Goal: Navigation & Orientation: Understand site structure

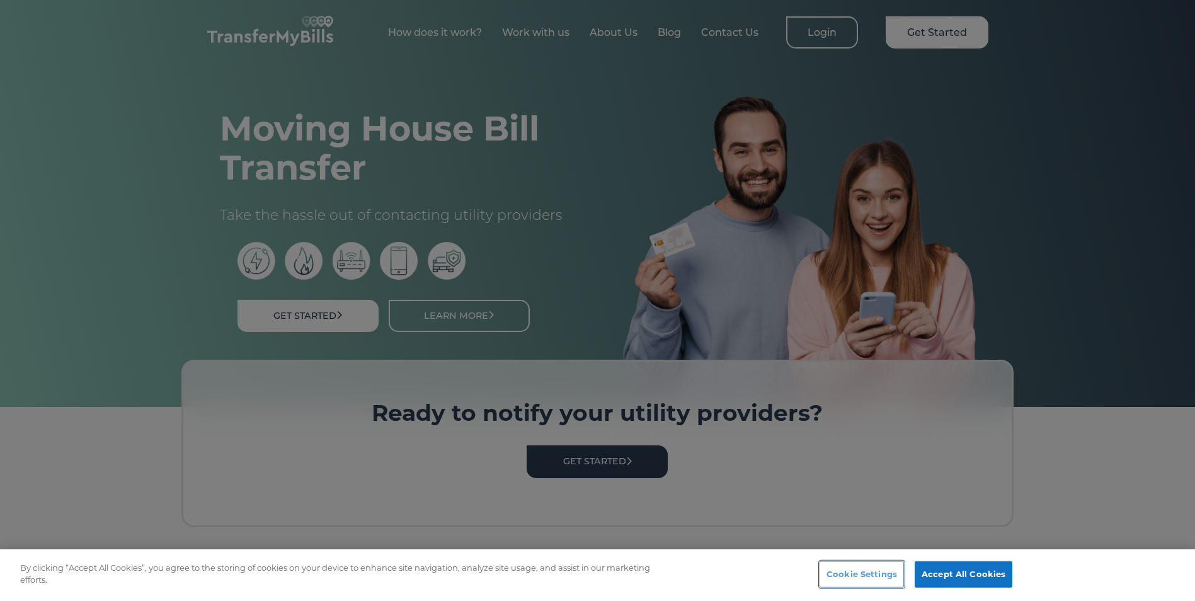
click at [849, 571] on button "Cookie Settings" at bounding box center [862, 575] width 84 height 26
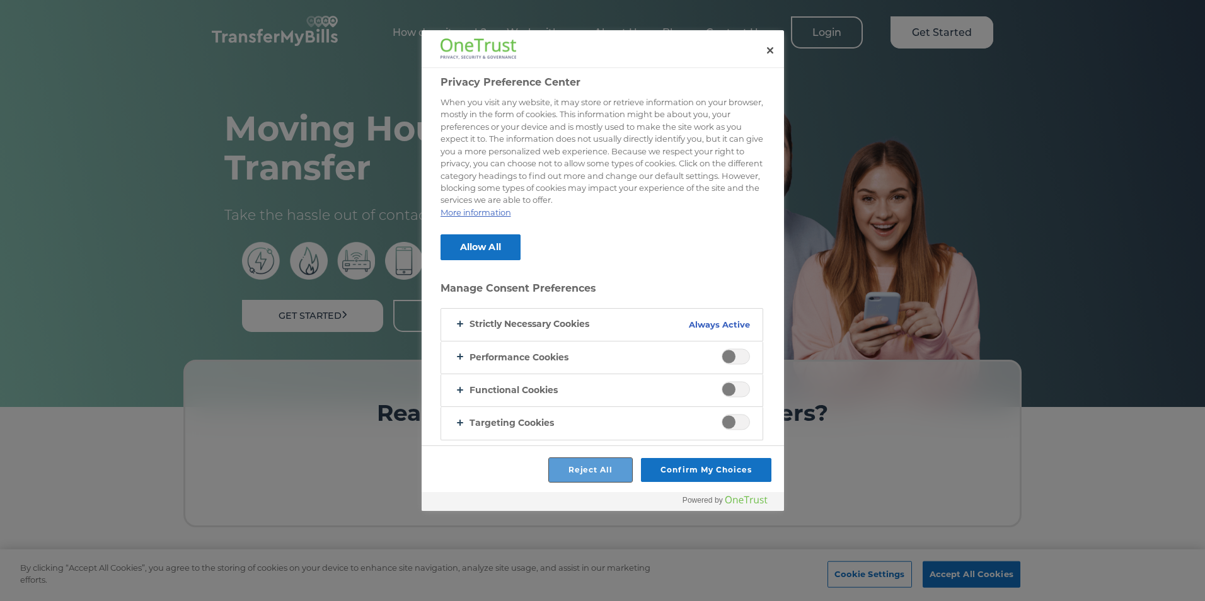
click at [606, 469] on button "Reject All" at bounding box center [591, 470] width 84 height 24
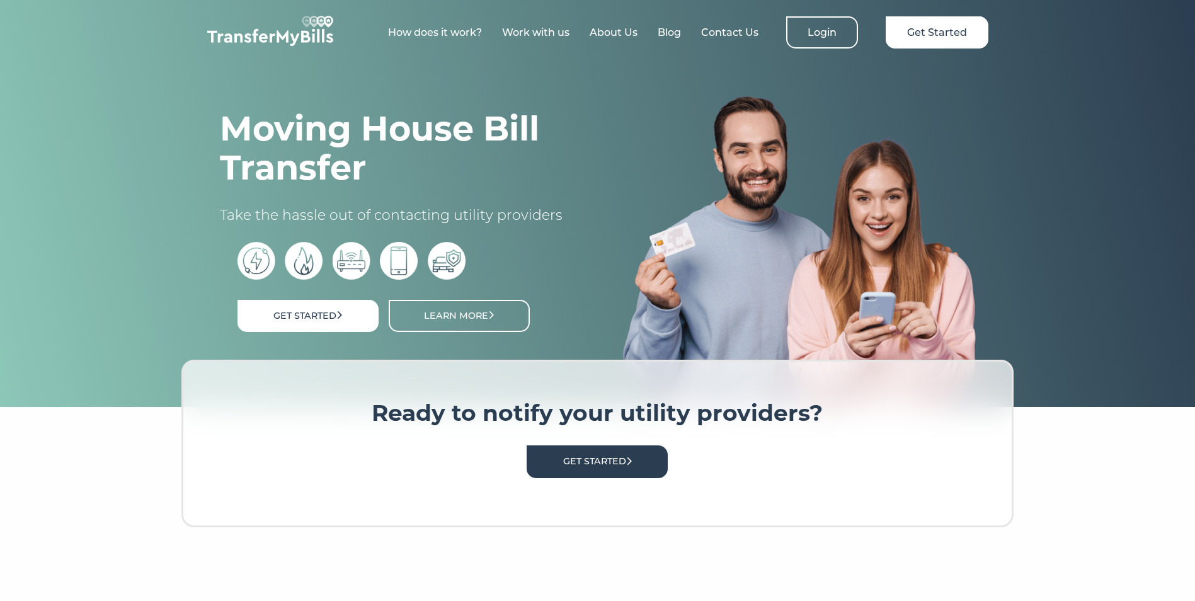
click at [618, 37] on link "About Us" at bounding box center [614, 32] width 48 height 12
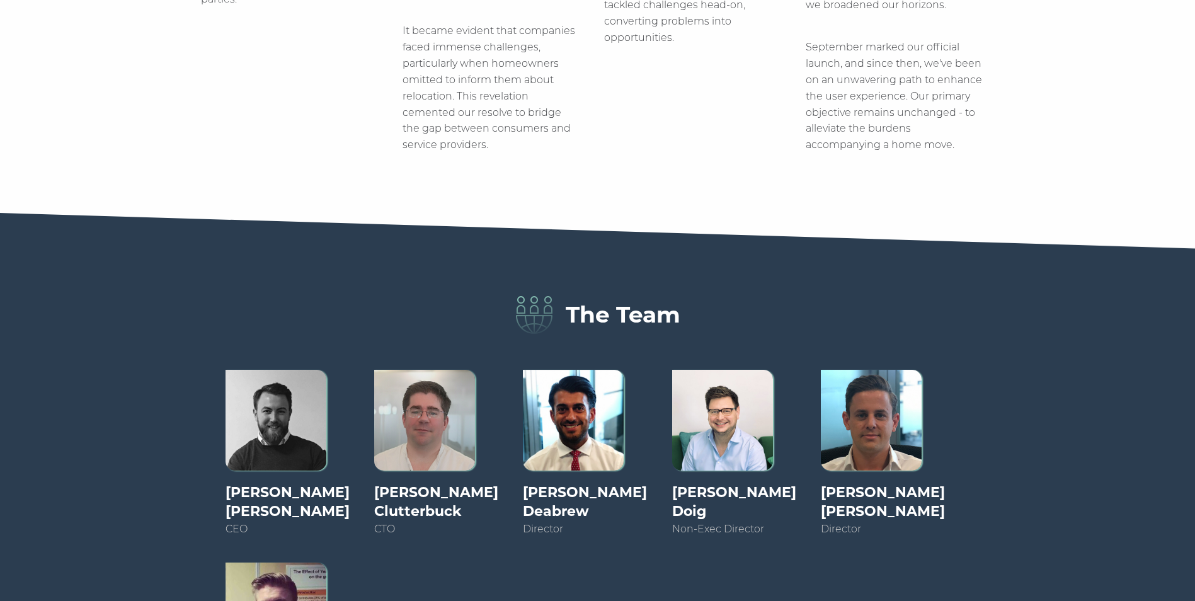
scroll to position [819, 0]
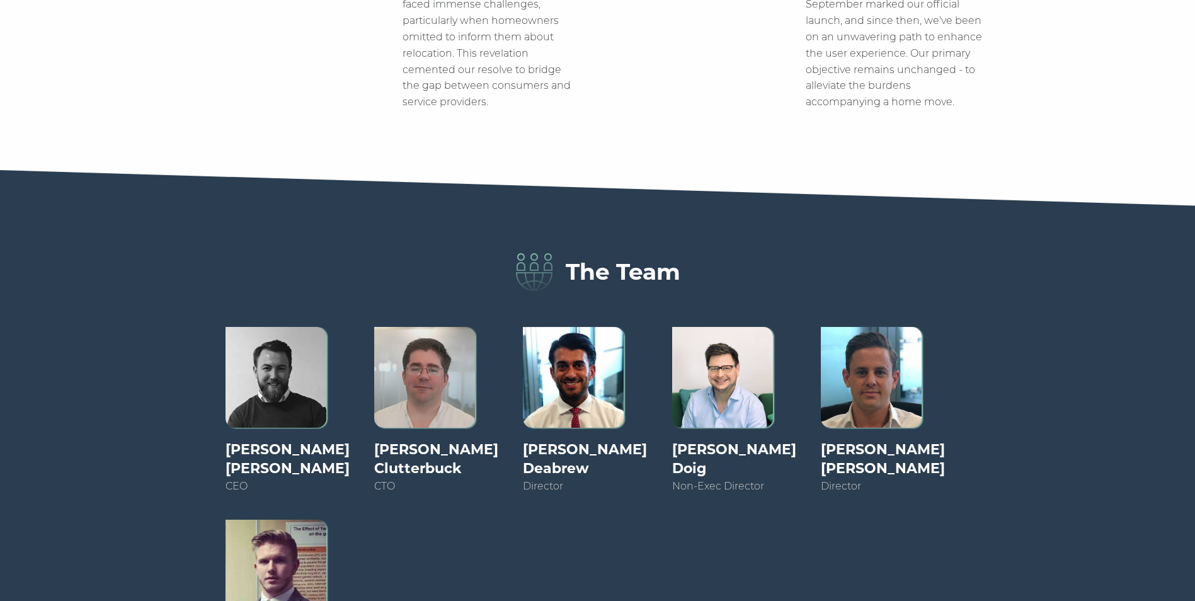
click at [468, 386] on img at bounding box center [424, 377] width 101 height 101
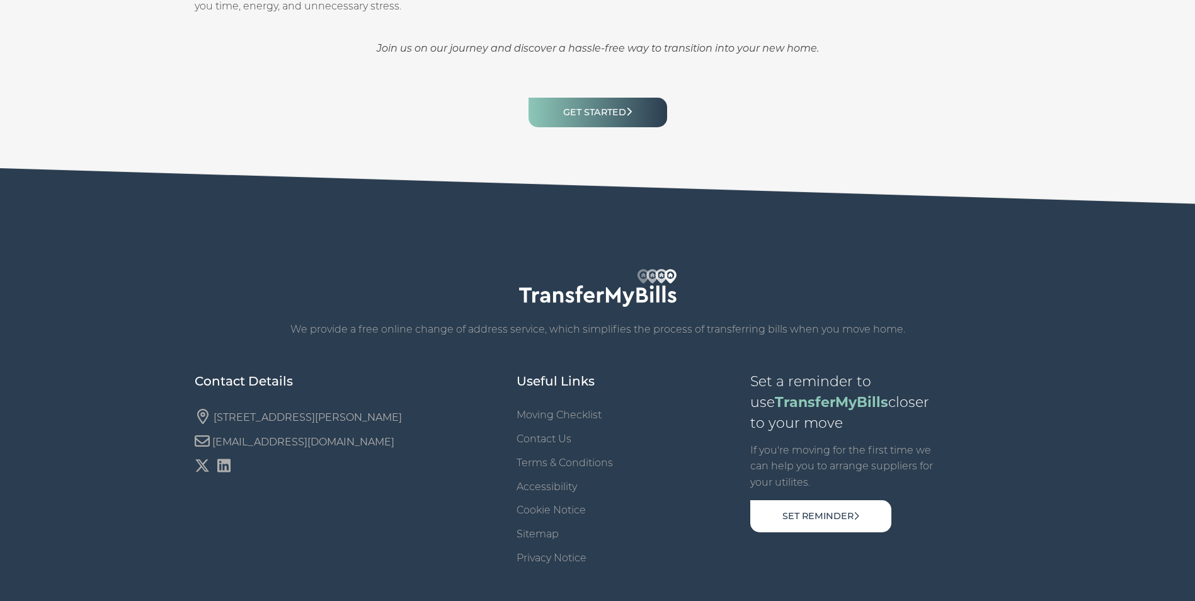
scroll to position [1765, 0]
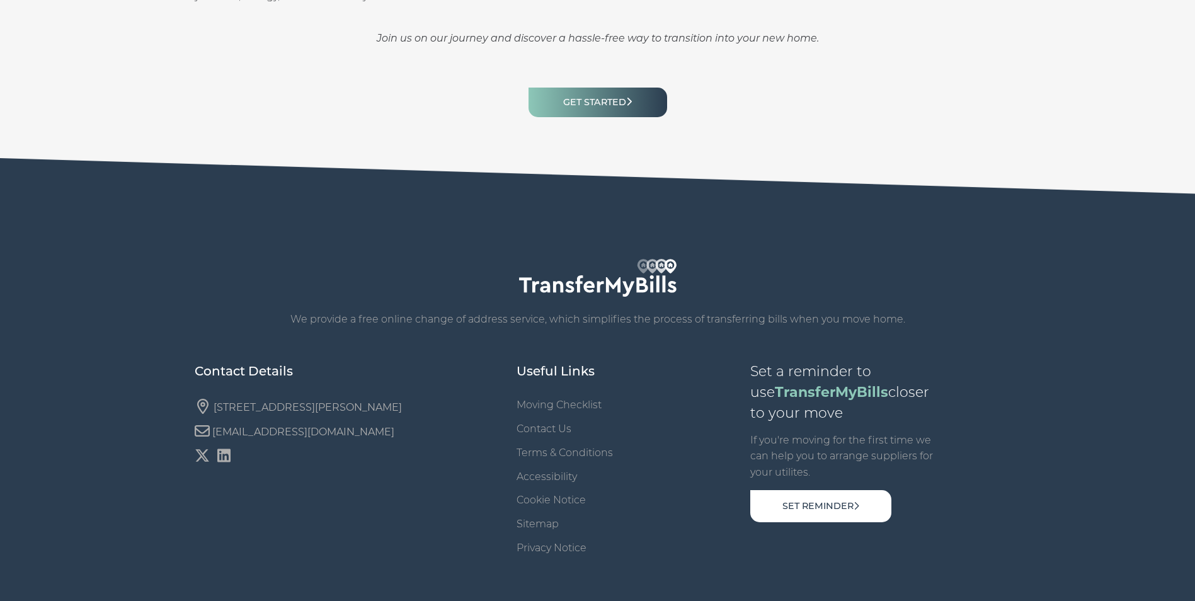
click at [556, 457] on link "Terms & Conditions" at bounding box center [565, 453] width 96 height 12
